Goal: Navigation & Orientation: Go to known website

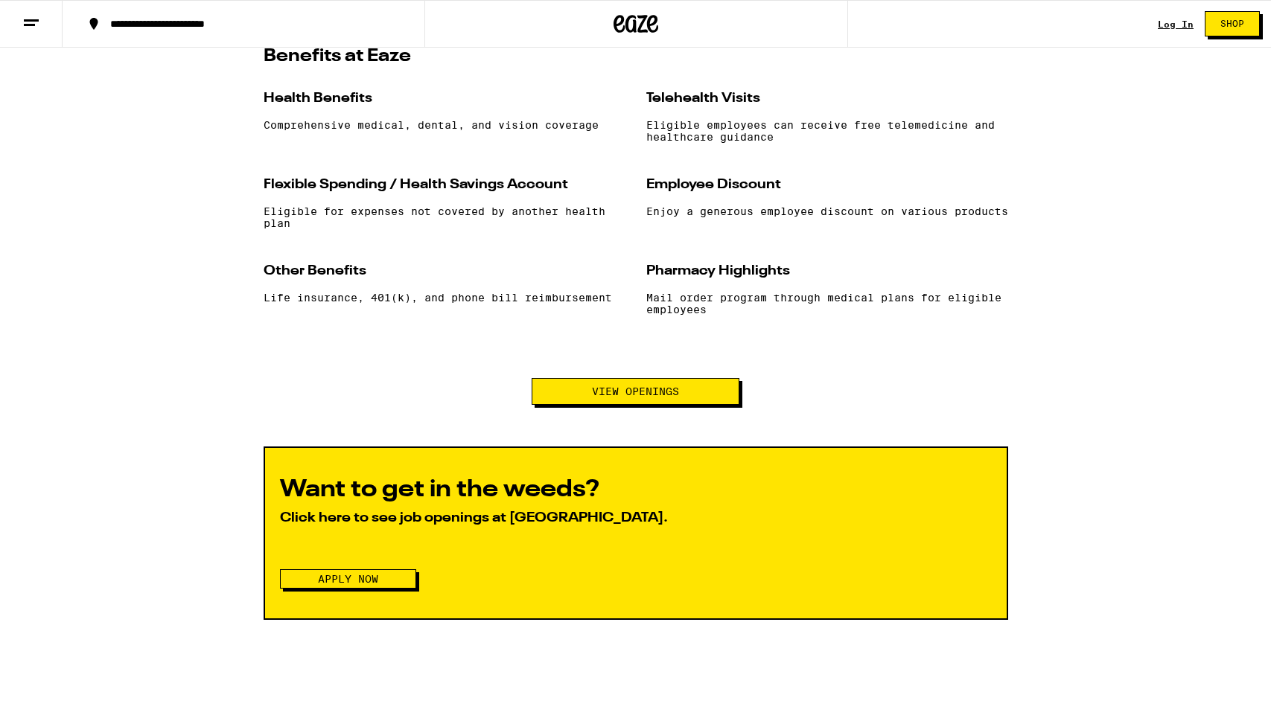
scroll to position [1364, 0]
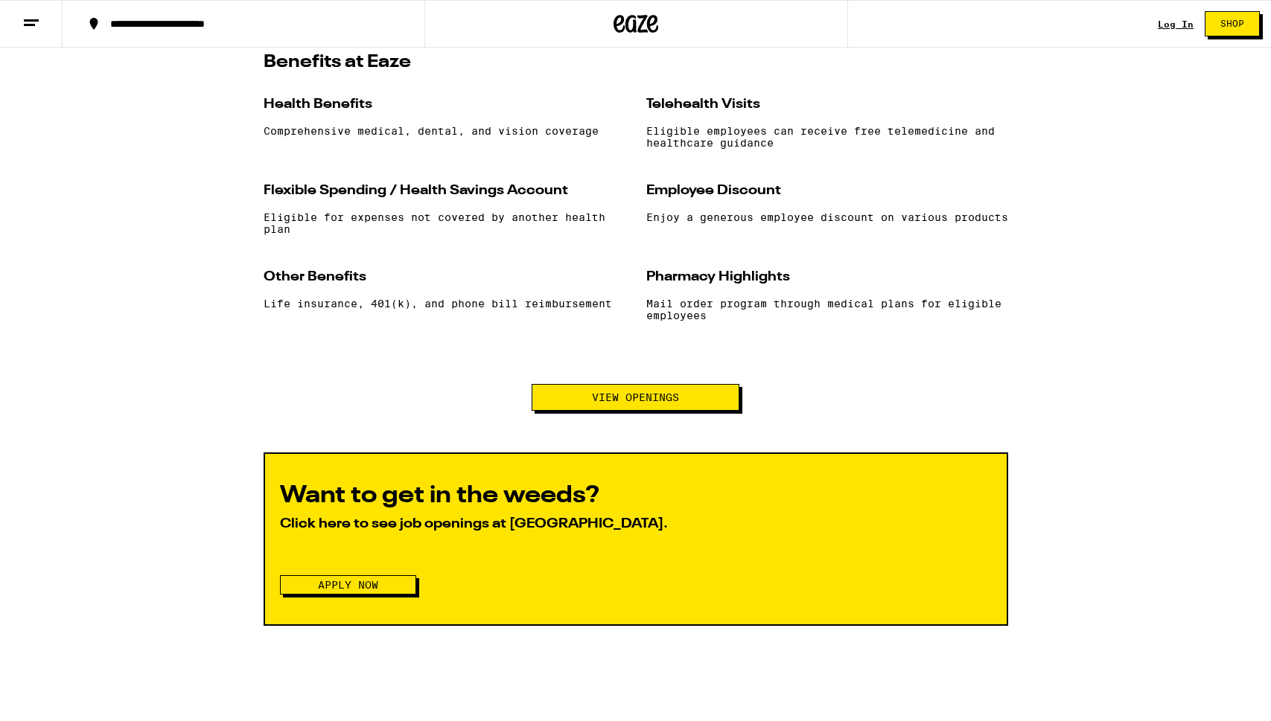
click at [638, 397] on button "View Openings" at bounding box center [635, 397] width 208 height 27
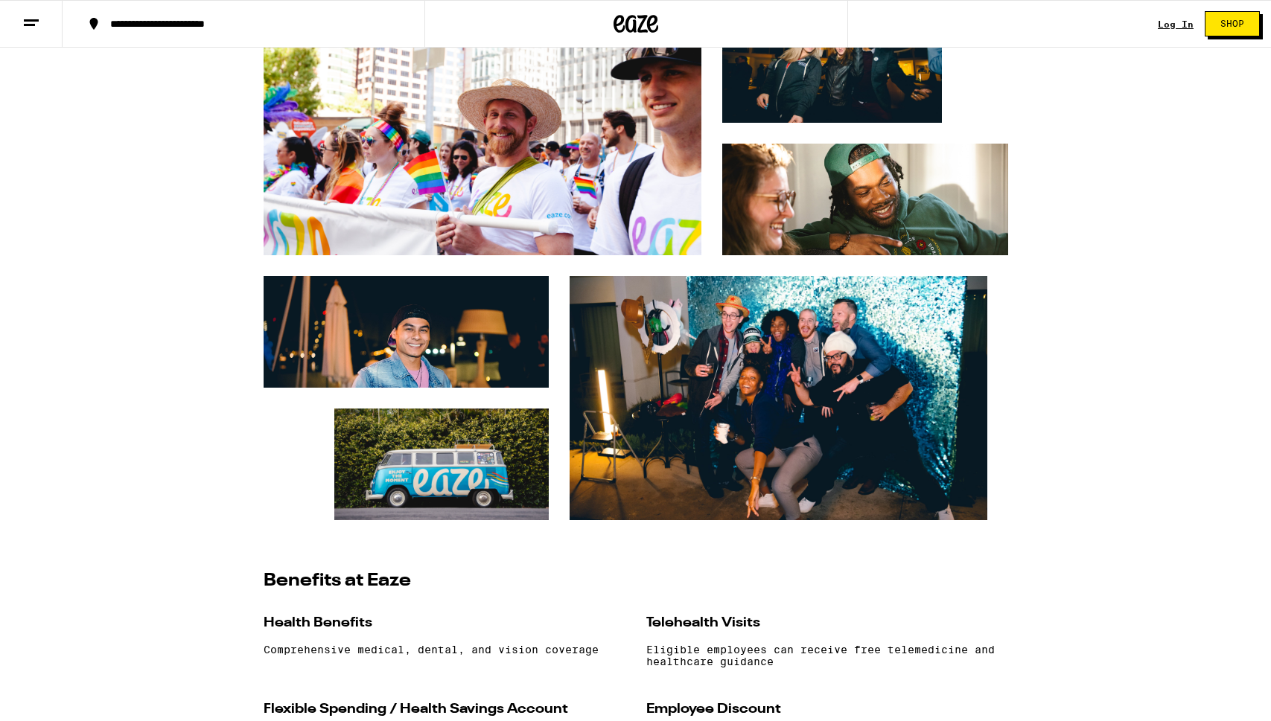
scroll to position [0, 0]
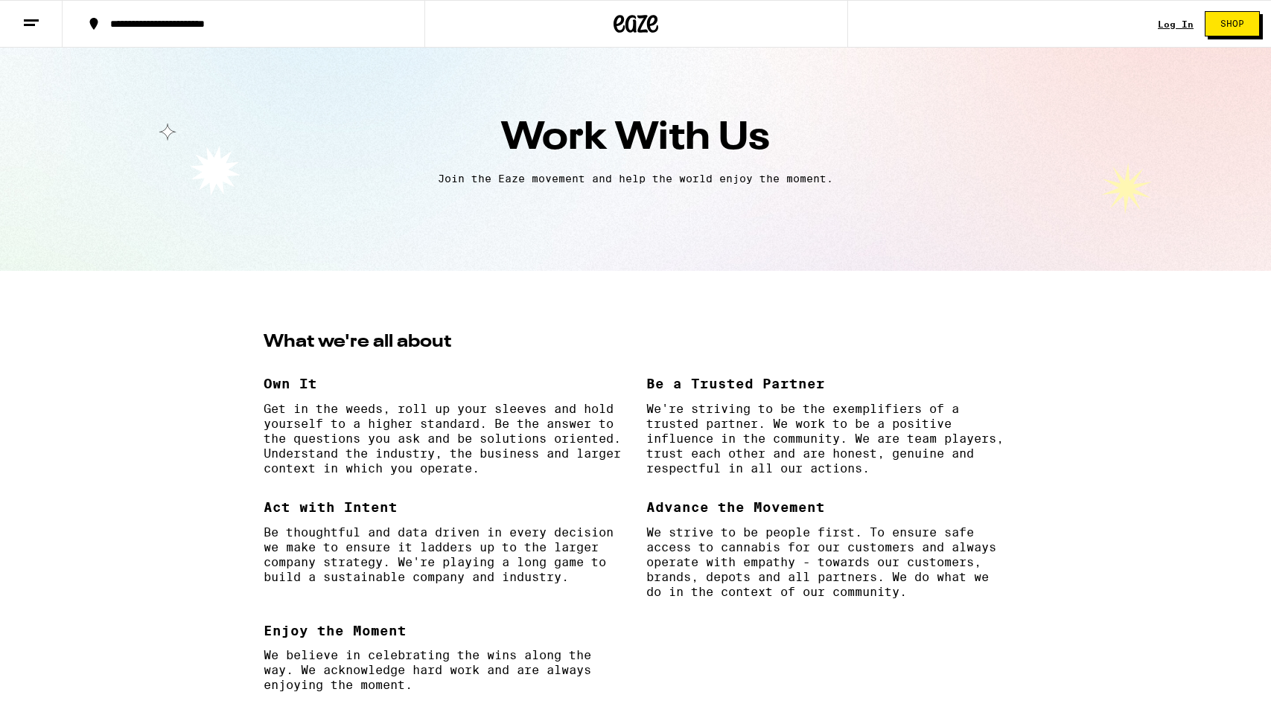
click at [627, 24] on icon at bounding box center [636, 24] width 22 height 18
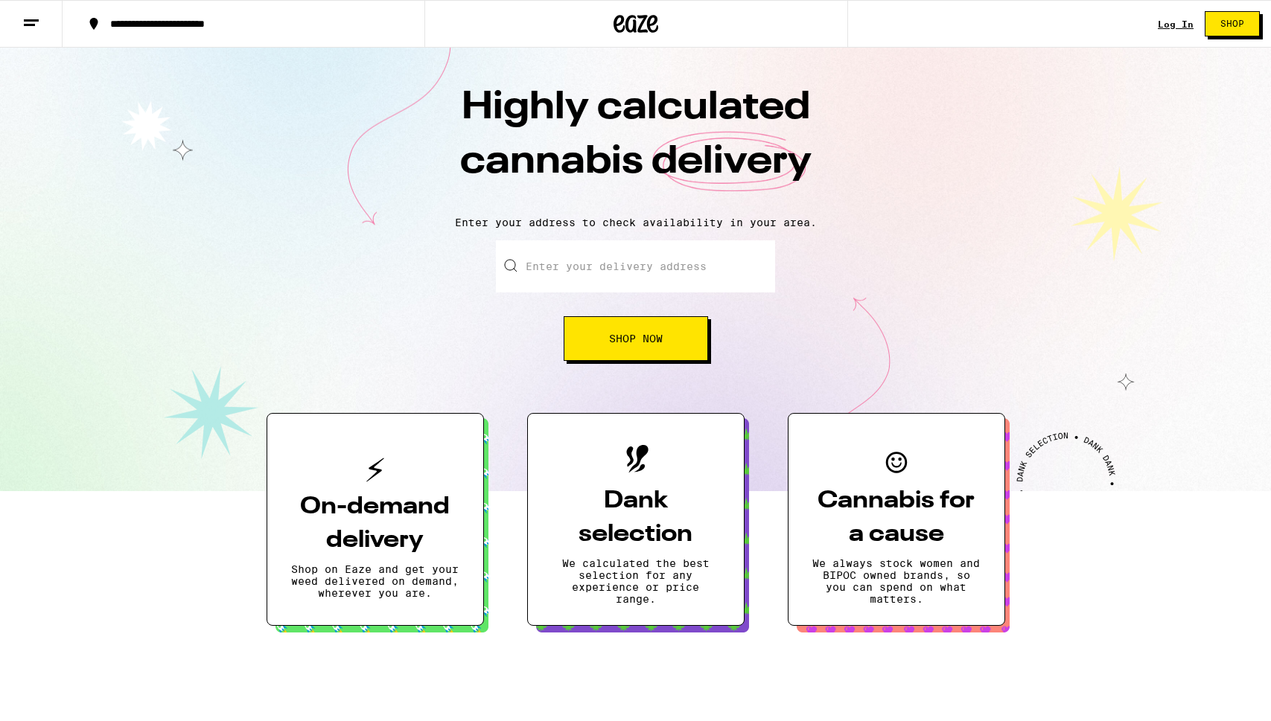
scroll to position [1, 0]
